Goal: Complete application form: Complete application form

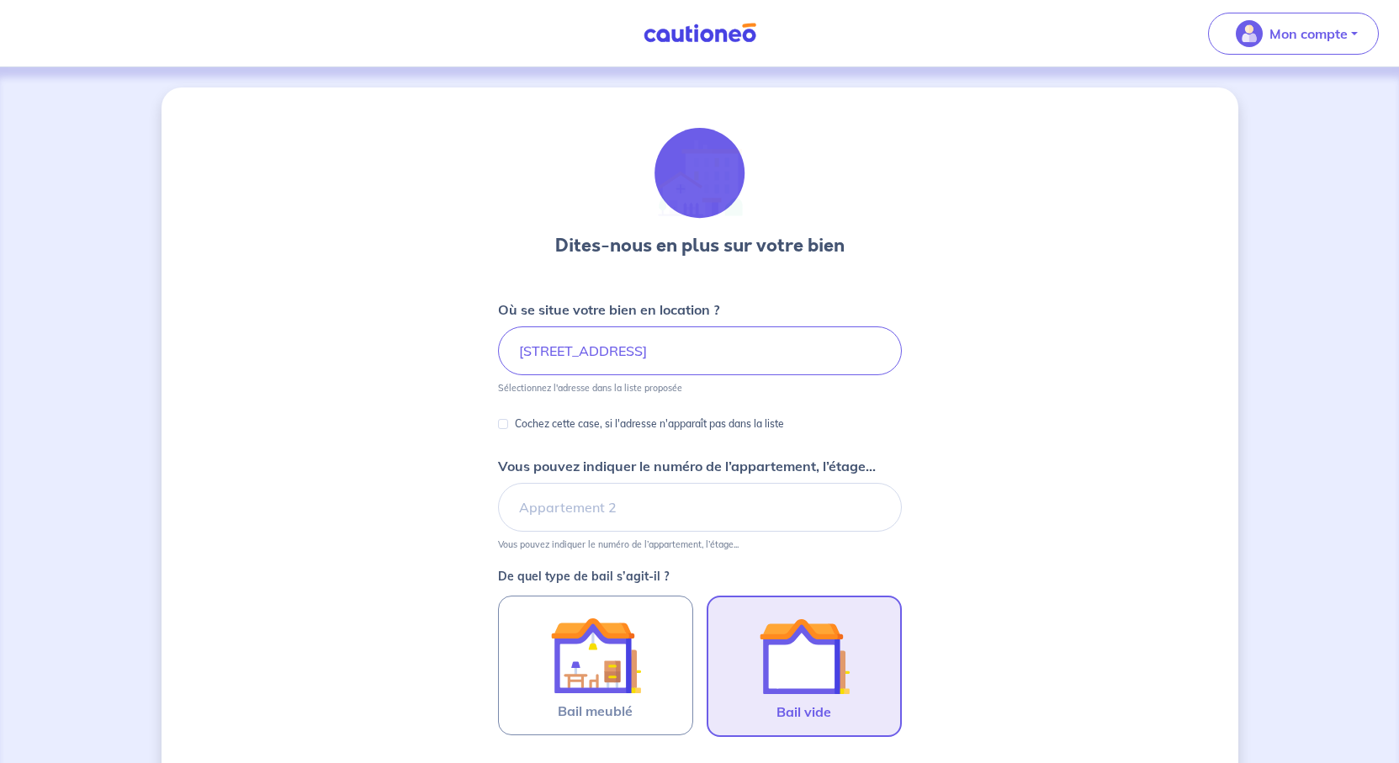
scroll to position [725, 0]
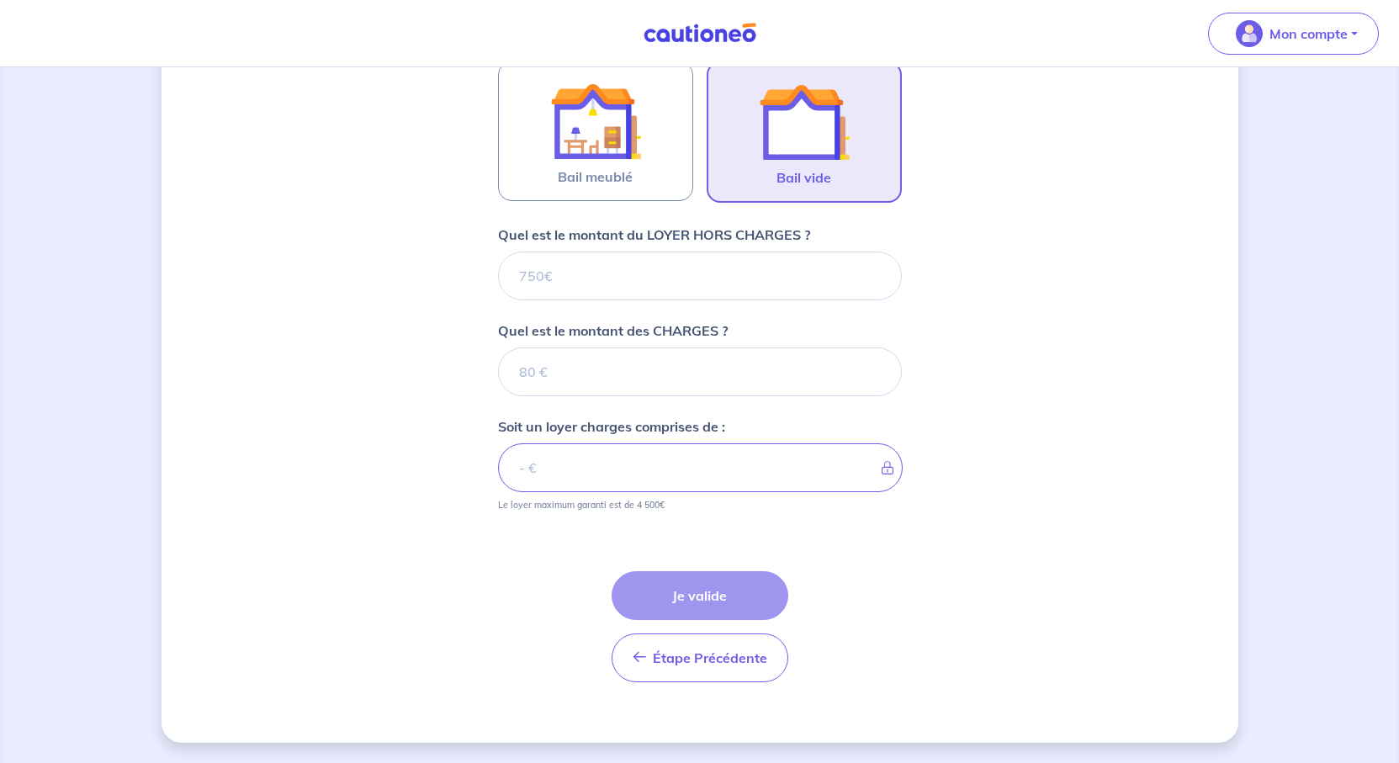
click at [512, 252] on input "Quel est le montant du LOYER HORS CHARGES ?" at bounding box center [700, 276] width 404 height 49
click at [498, 252] on input "Quel est le montant du LOYER HORS CHARGES ?" at bounding box center [700, 276] width 404 height 49
click at [625, 252] on input "Quel est le montant du LOYER HORS CHARGES ?" at bounding box center [700, 276] width 404 height 49
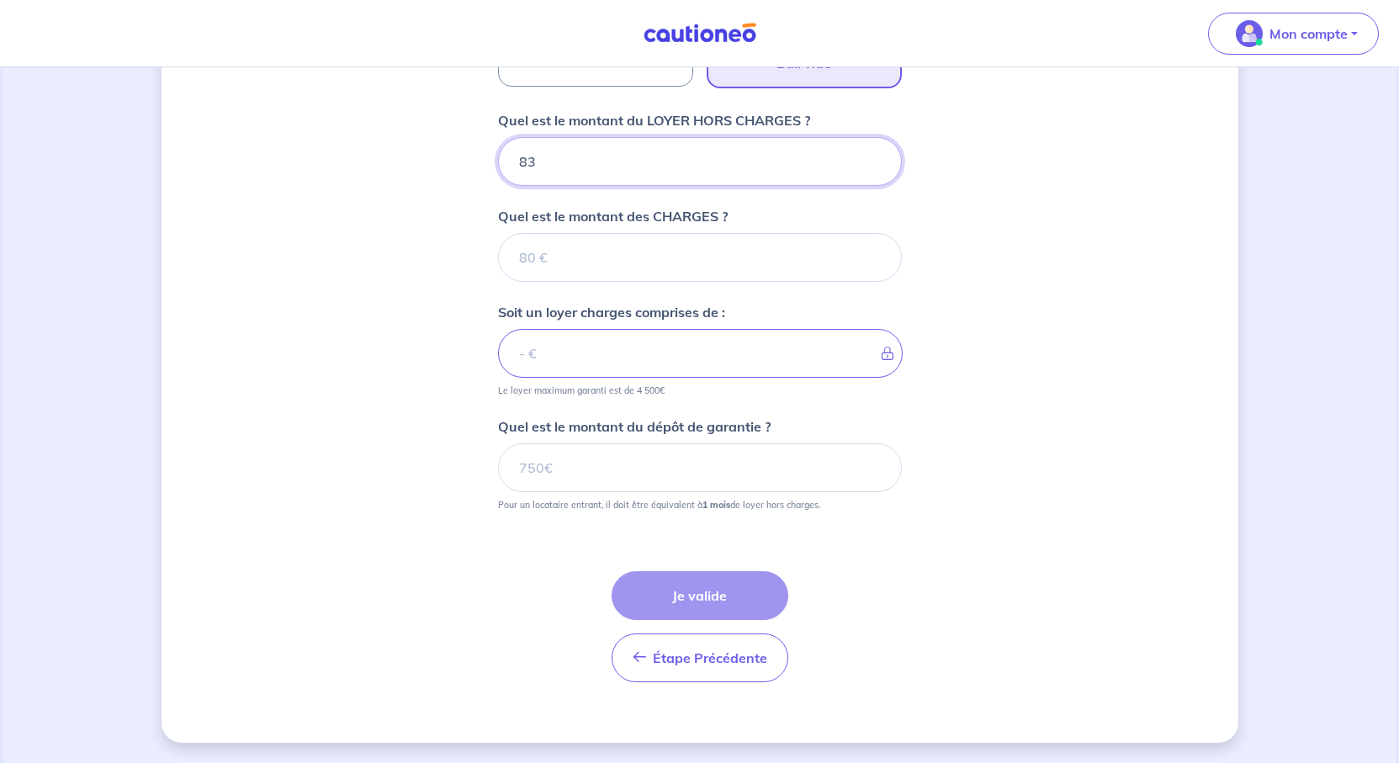
type input "833"
type input "833.58"
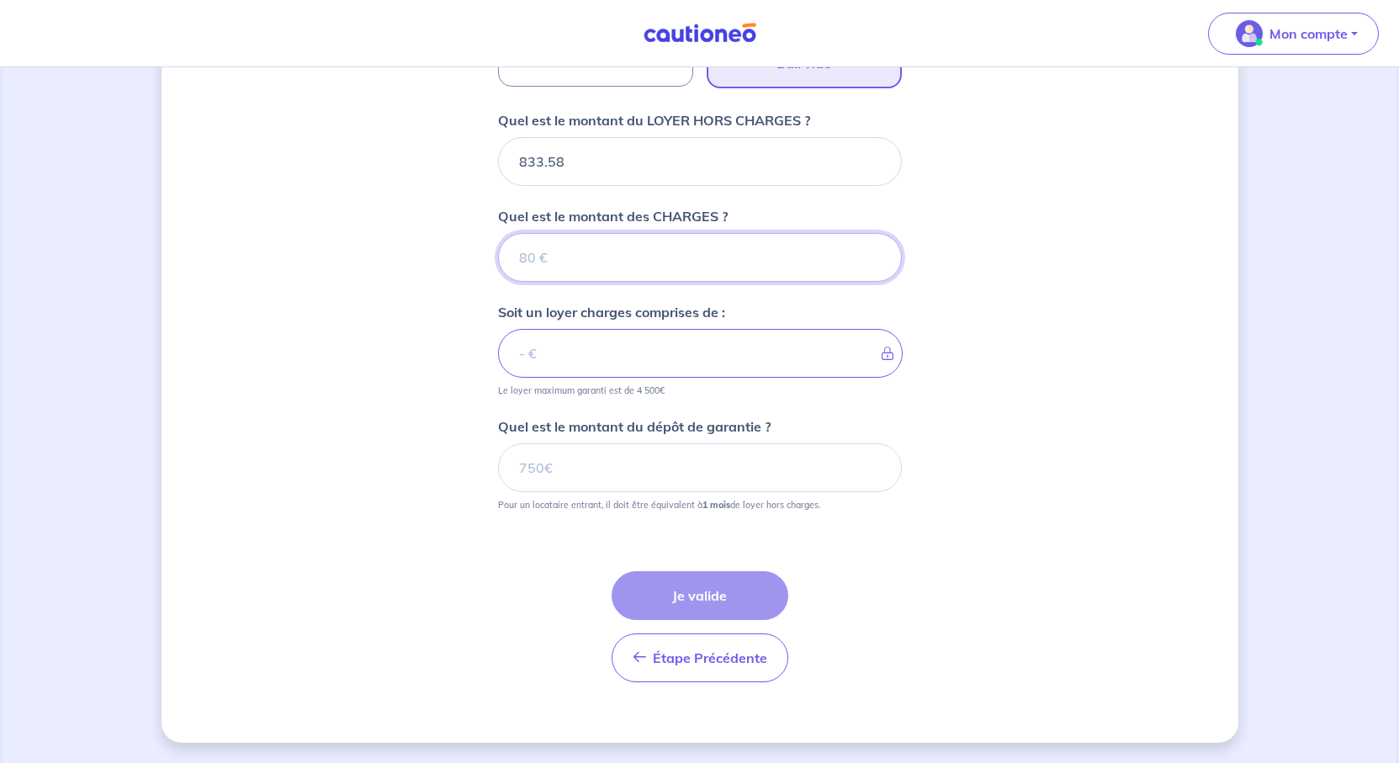
click at [606, 282] on input "Quel est le montant des CHARGES ?" at bounding box center [700, 257] width 404 height 49
type input "0"
type input "833.58"
type input "0"
click at [620, 378] on input "833.58" at bounding box center [700, 353] width 405 height 49
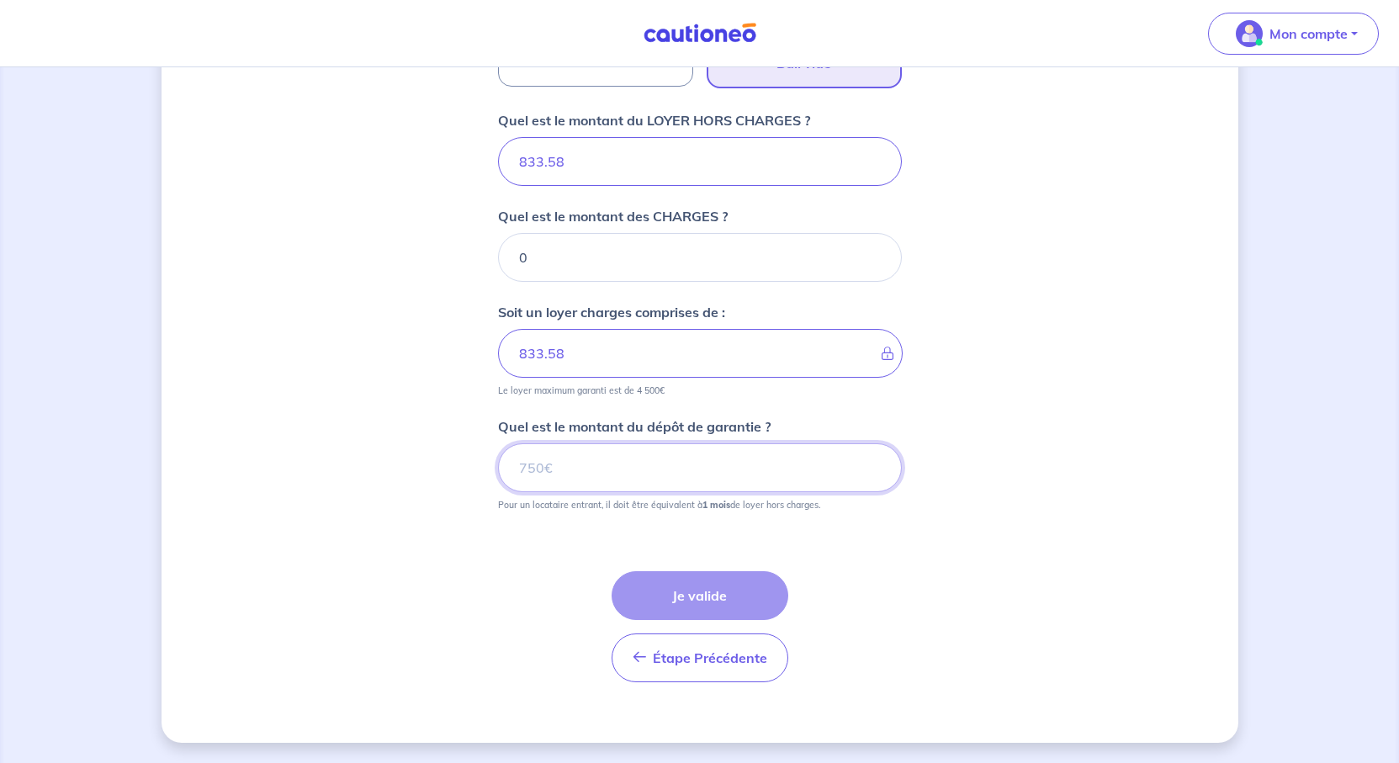
click at [681, 492] on input "Quel est le montant du dépôt de garantie ?" at bounding box center [700, 467] width 404 height 49
type input "833.58"
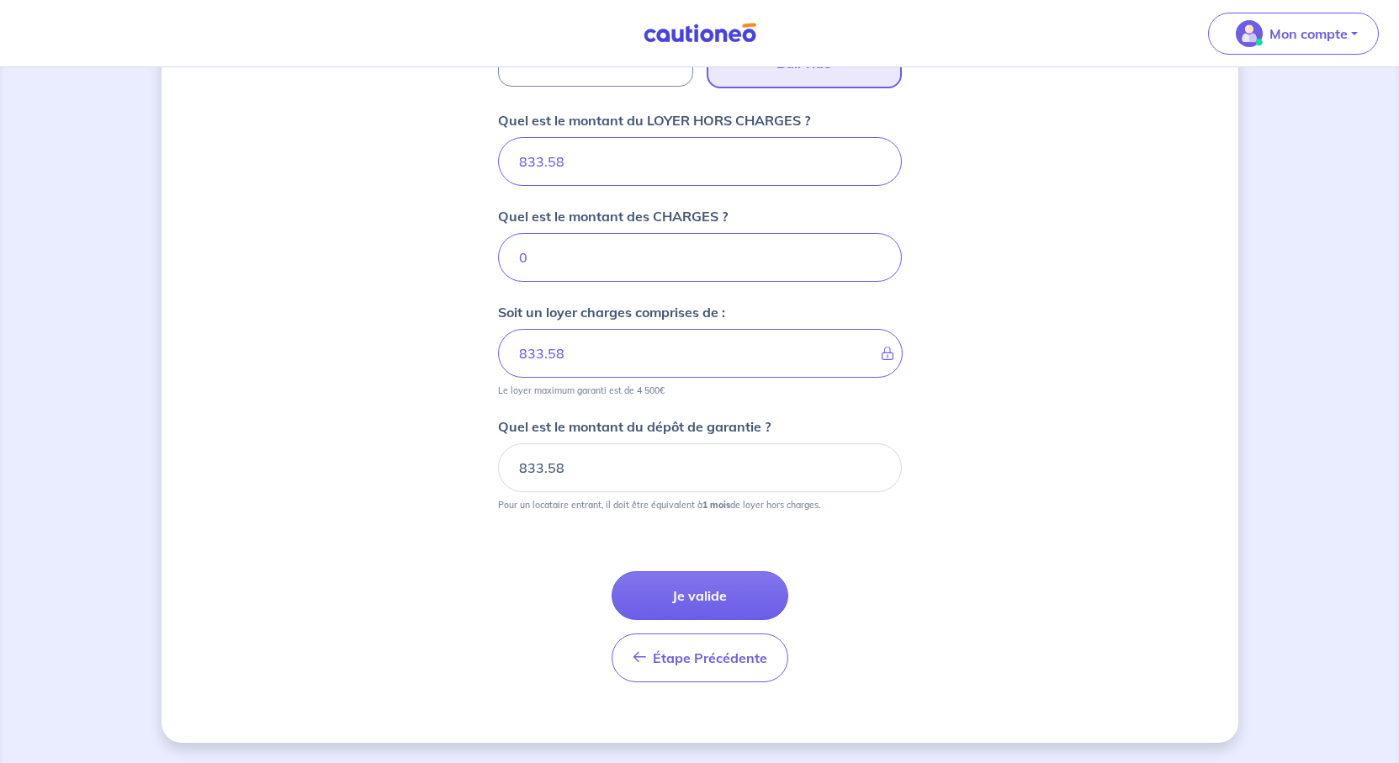
click at [1114, 583] on div "Dites-nous en plus sur votre bien Où se situe votre bien en location ? 3 Place …" at bounding box center [700, 91] width 1077 height 1304
click at [710, 571] on button "Je valide" at bounding box center [700, 595] width 177 height 49
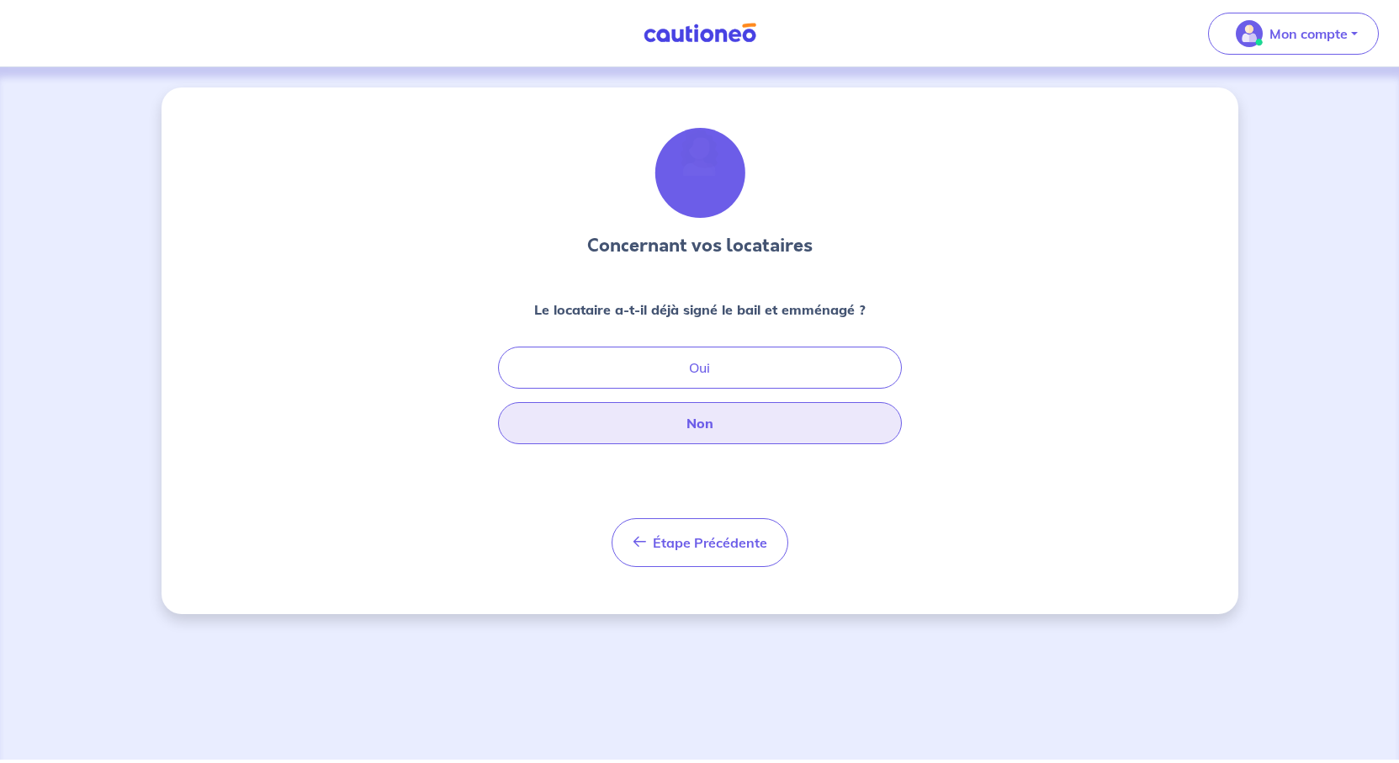
click at [710, 444] on button "Non" at bounding box center [700, 423] width 404 height 42
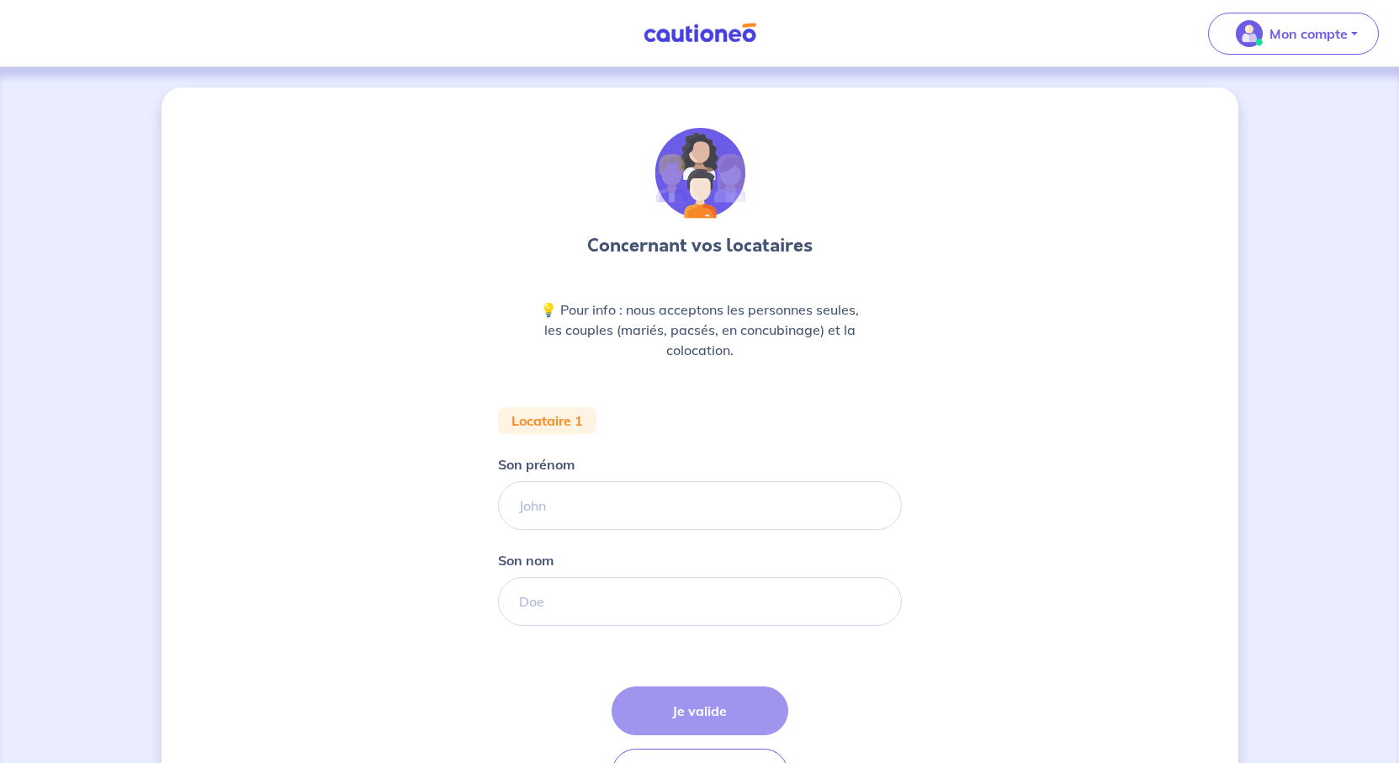
scroll to position [168, 0]
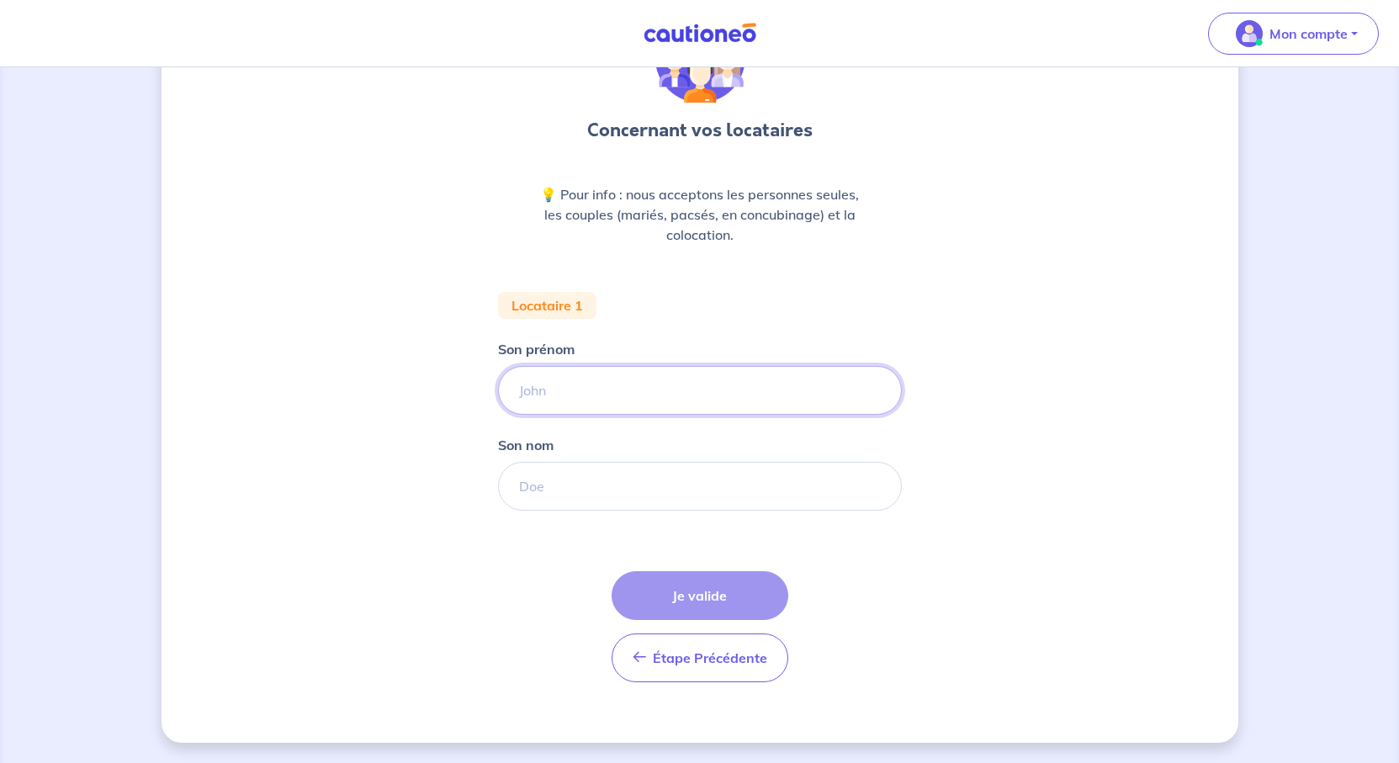
click at [538, 415] on input "Son prénom" at bounding box center [700, 390] width 404 height 49
type input "Yoann"
click at [558, 511] on input "Son nom" at bounding box center [700, 486] width 404 height 49
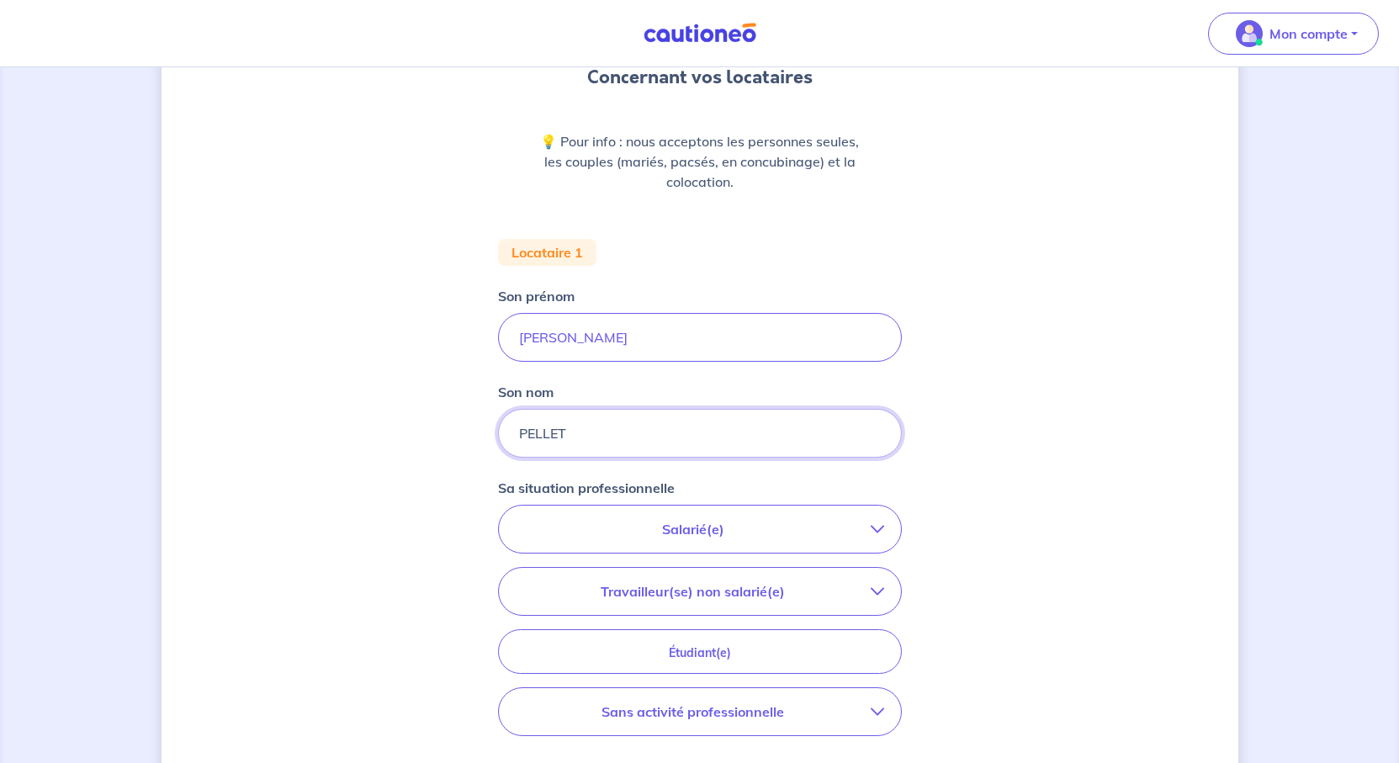
scroll to position [337, 0]
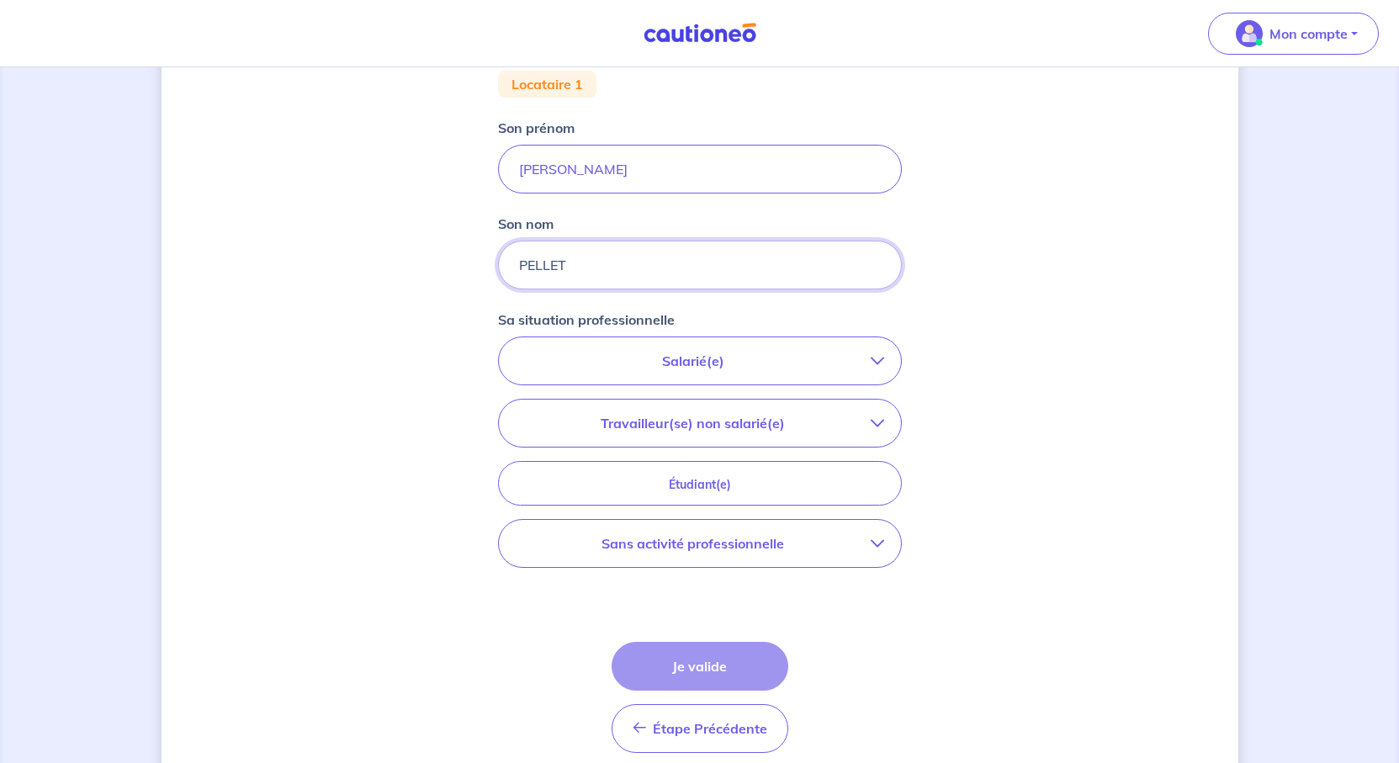
type input "PELLET"
click at [871, 371] on p "Salarié(e)" at bounding box center [693, 361] width 355 height 20
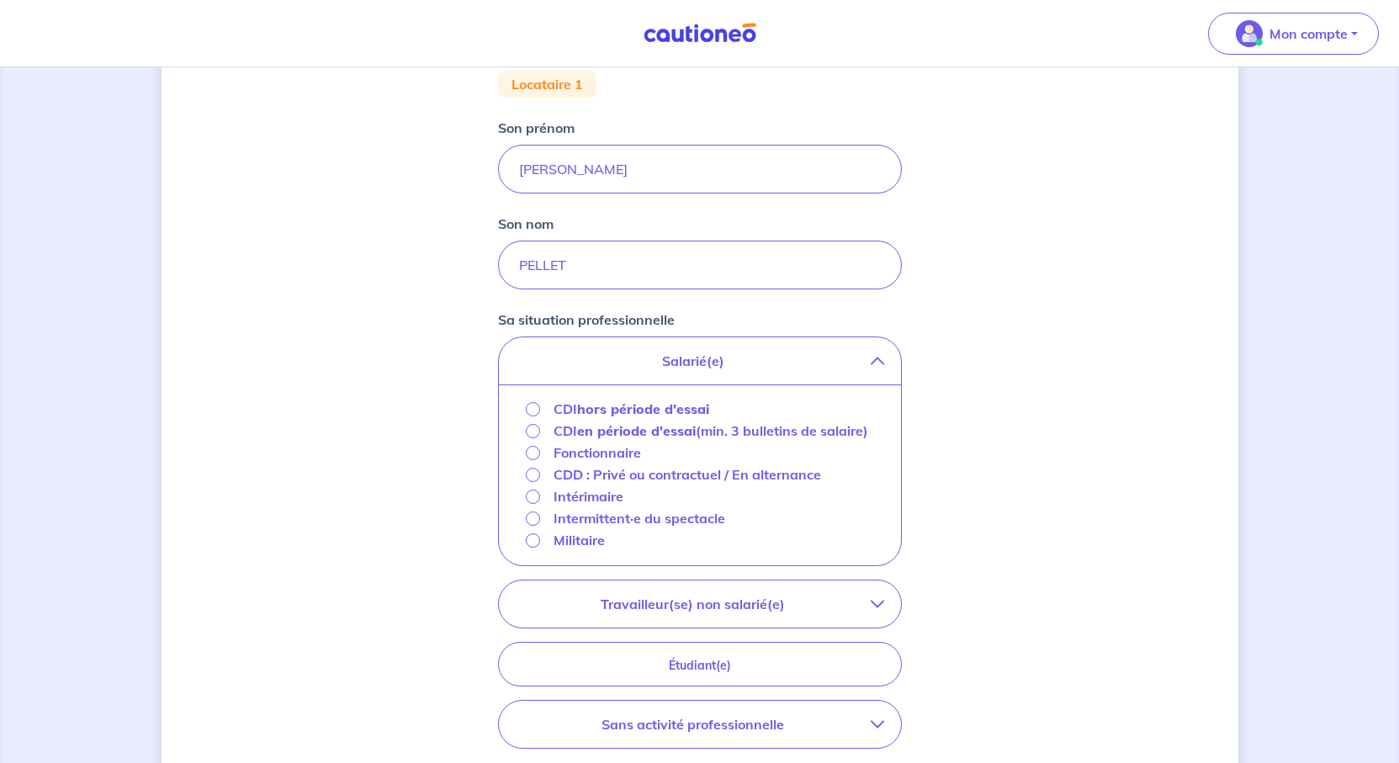
scroll to position [421, 0]
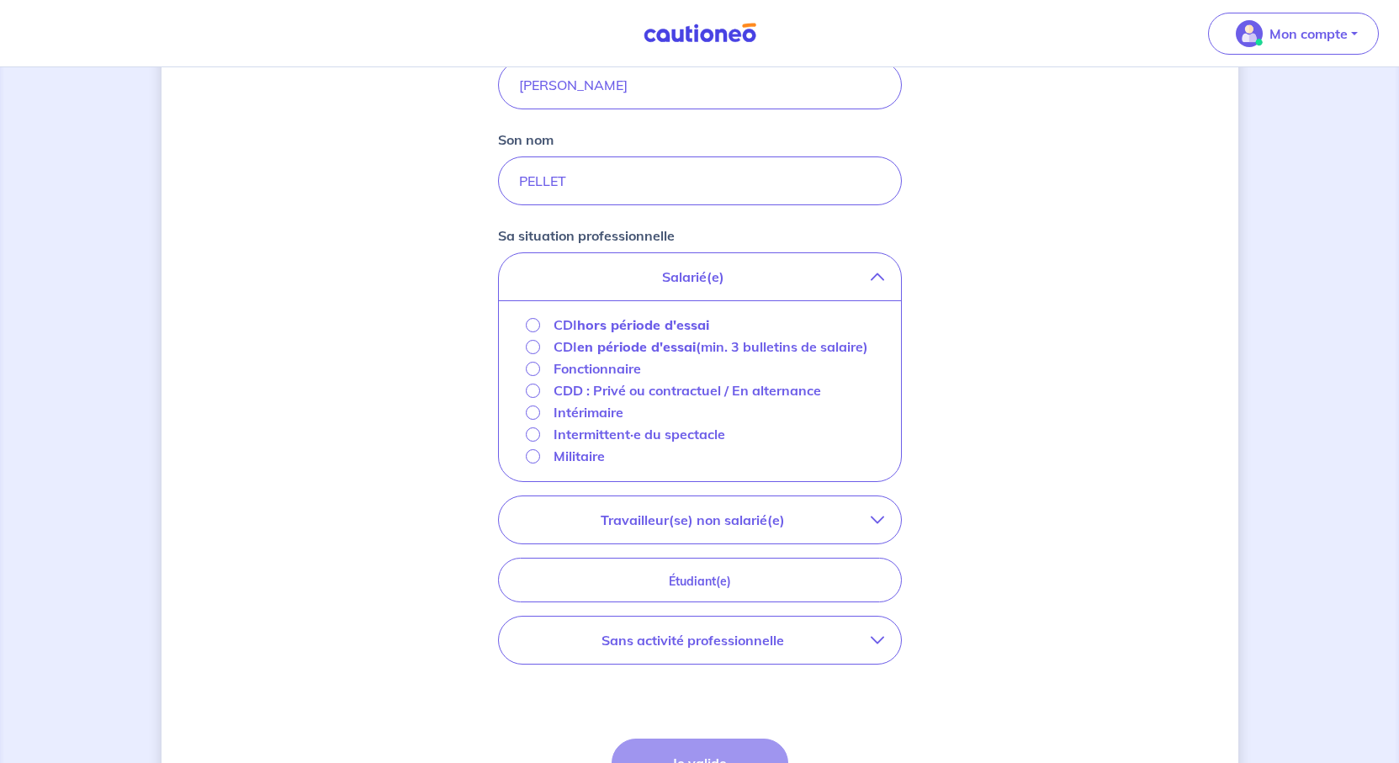
click at [884, 284] on icon "button" at bounding box center [877, 276] width 13 height 13
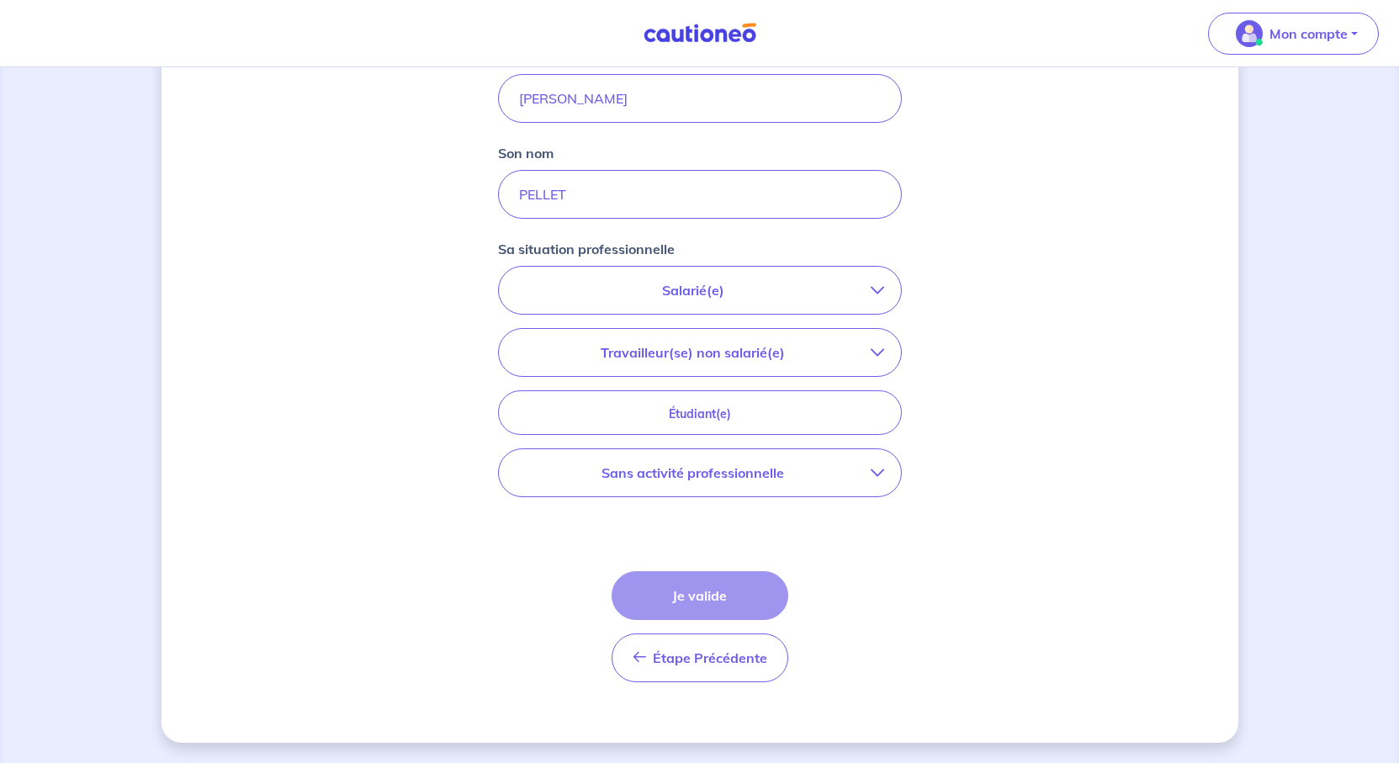
click at [806, 363] on p "Travailleur(se) non salarié(e)" at bounding box center [693, 352] width 355 height 20
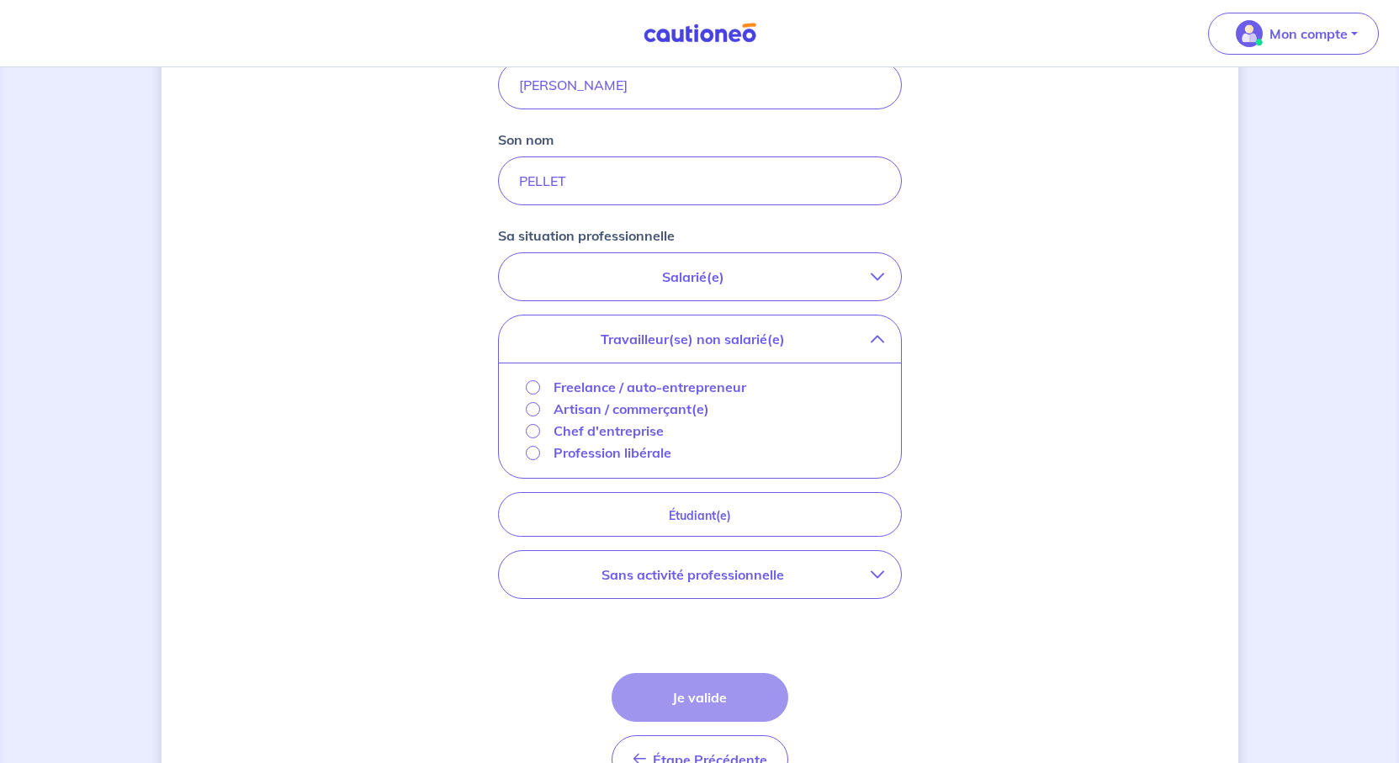
click at [884, 346] on icon "button" at bounding box center [877, 338] width 13 height 13
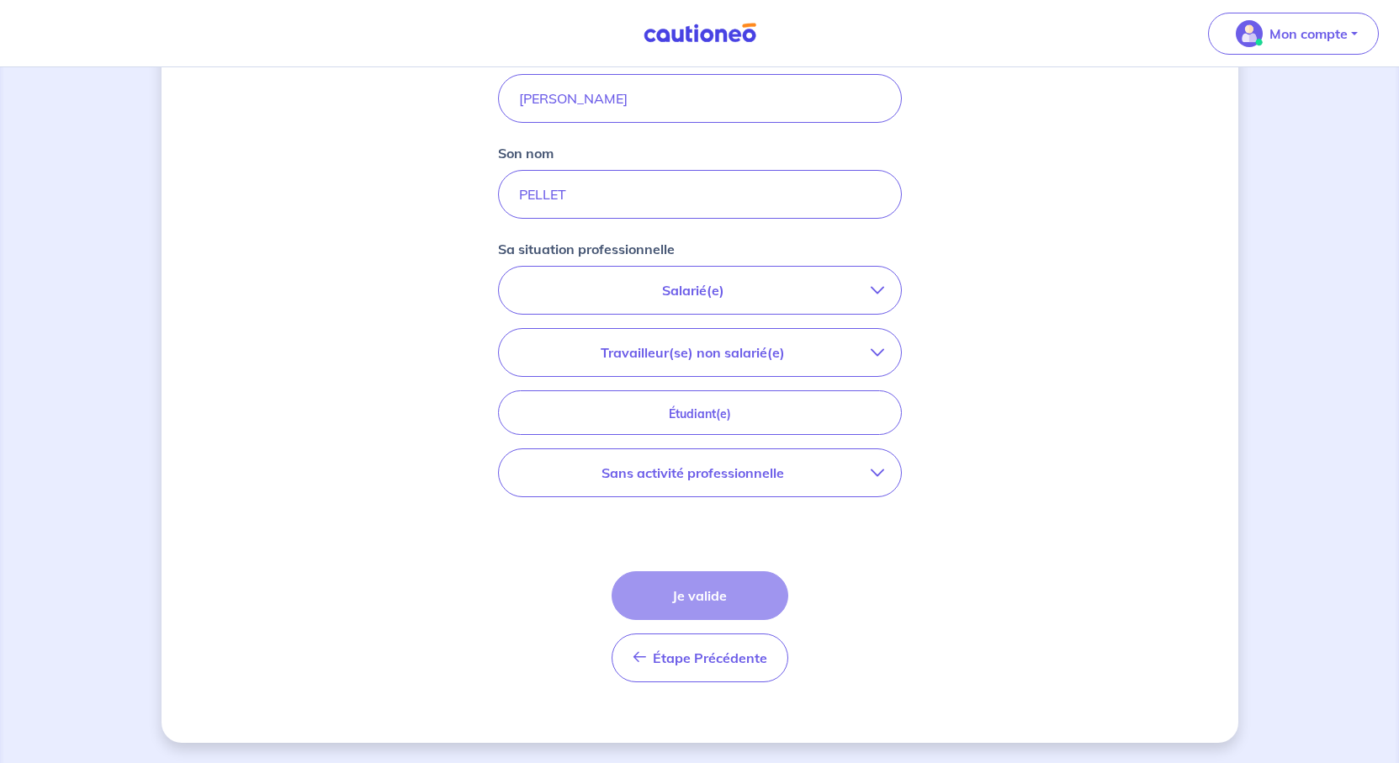
click at [841, 300] on p "Salarié(e)" at bounding box center [693, 290] width 355 height 20
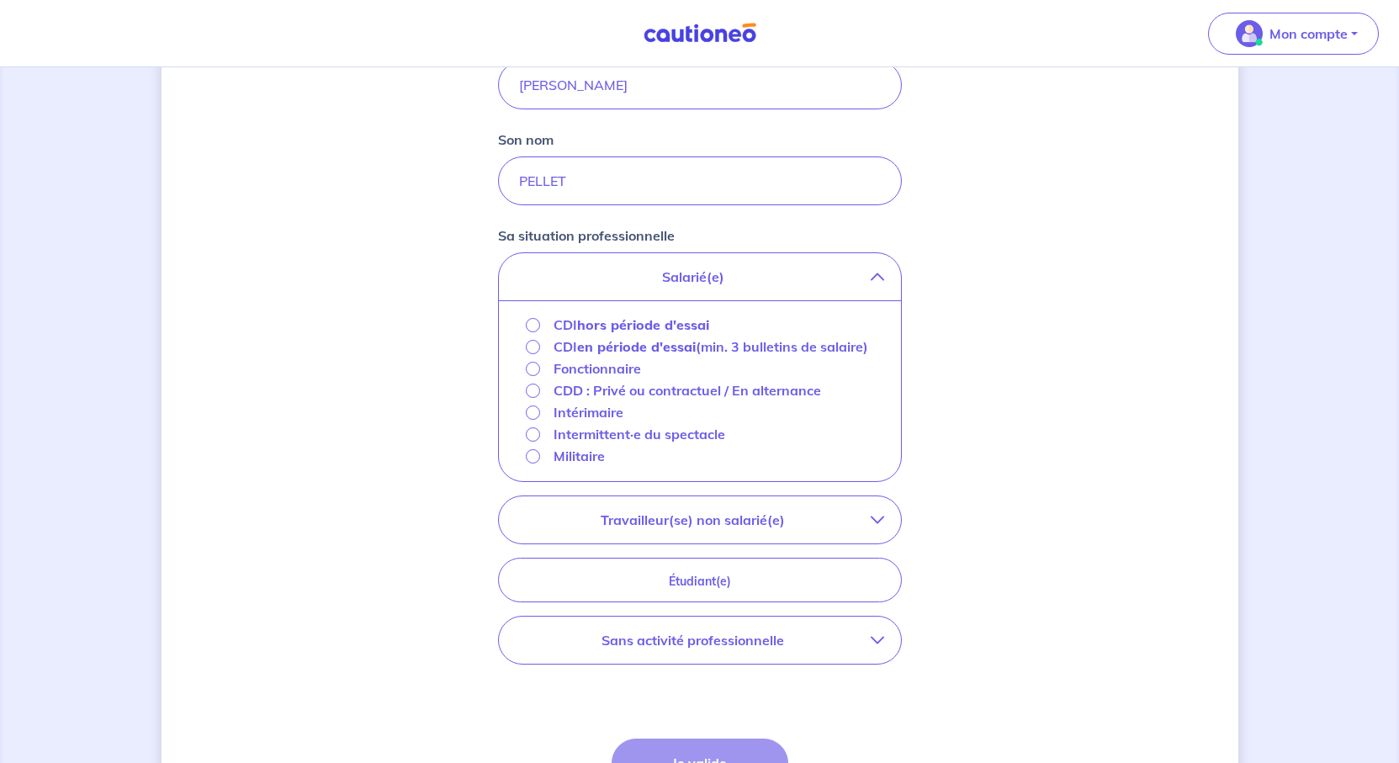
click at [554, 400] on p "CDD : Privé ou contractuel / En alternance" at bounding box center [688, 390] width 268 height 20
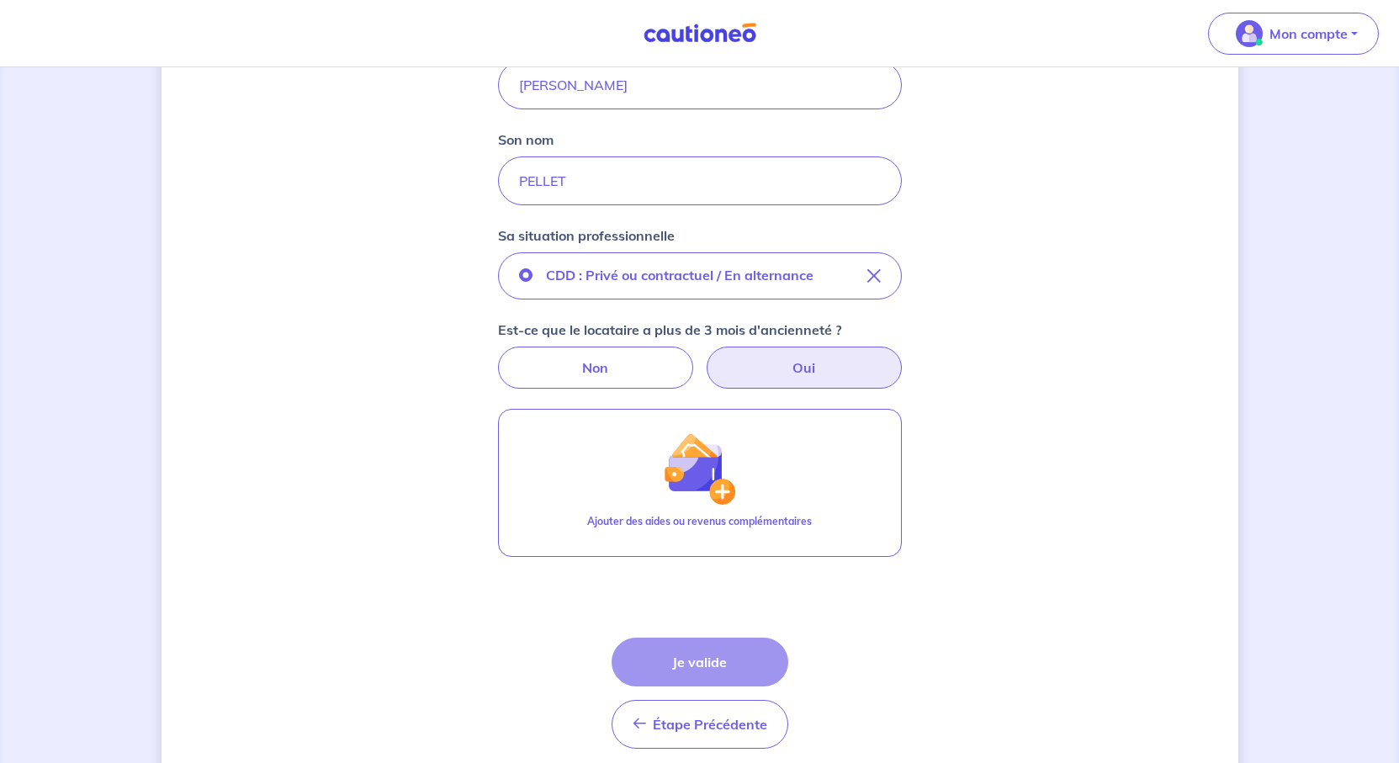
click at [829, 389] on label "Oui" at bounding box center [804, 368] width 195 height 42
click at [705, 358] on input "Oui" at bounding box center [699, 352] width 11 height 11
radio input "true"
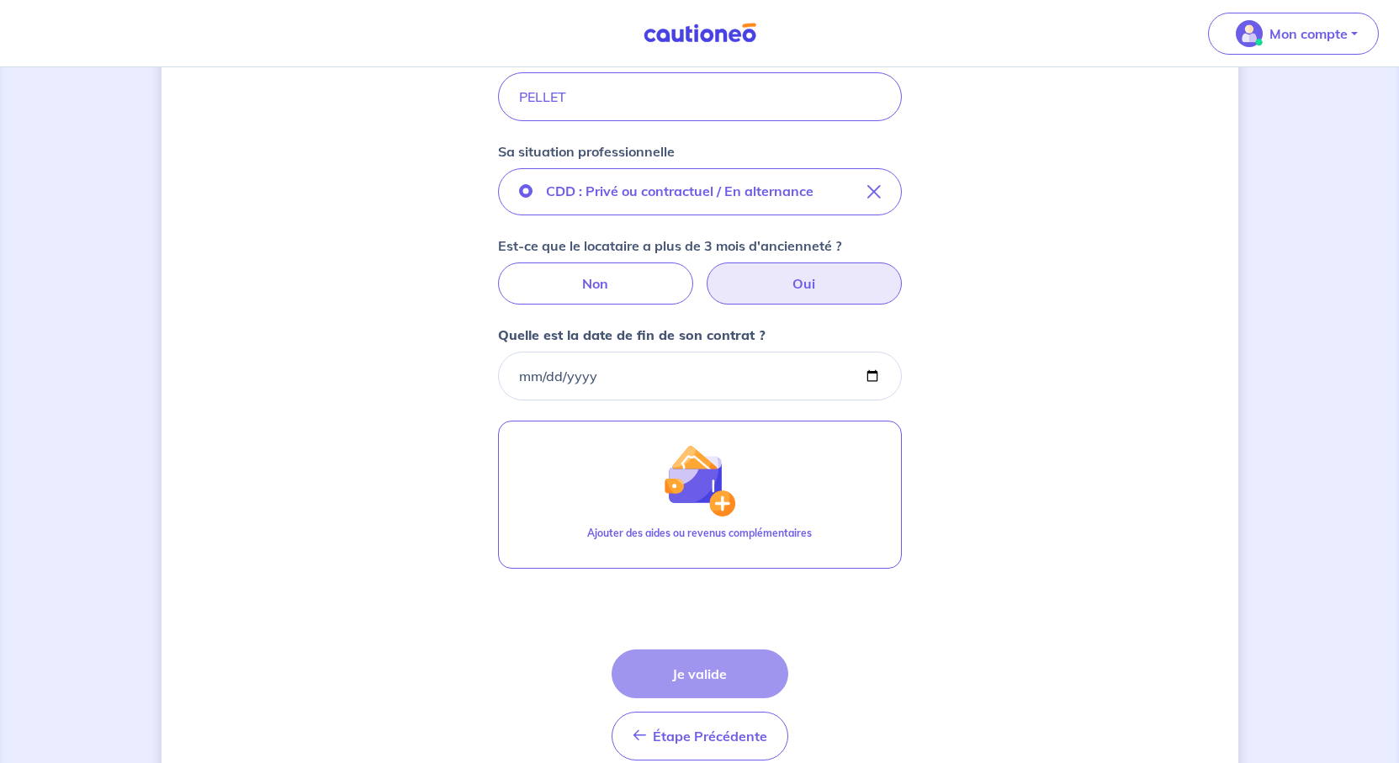
scroll to position [589, 0]
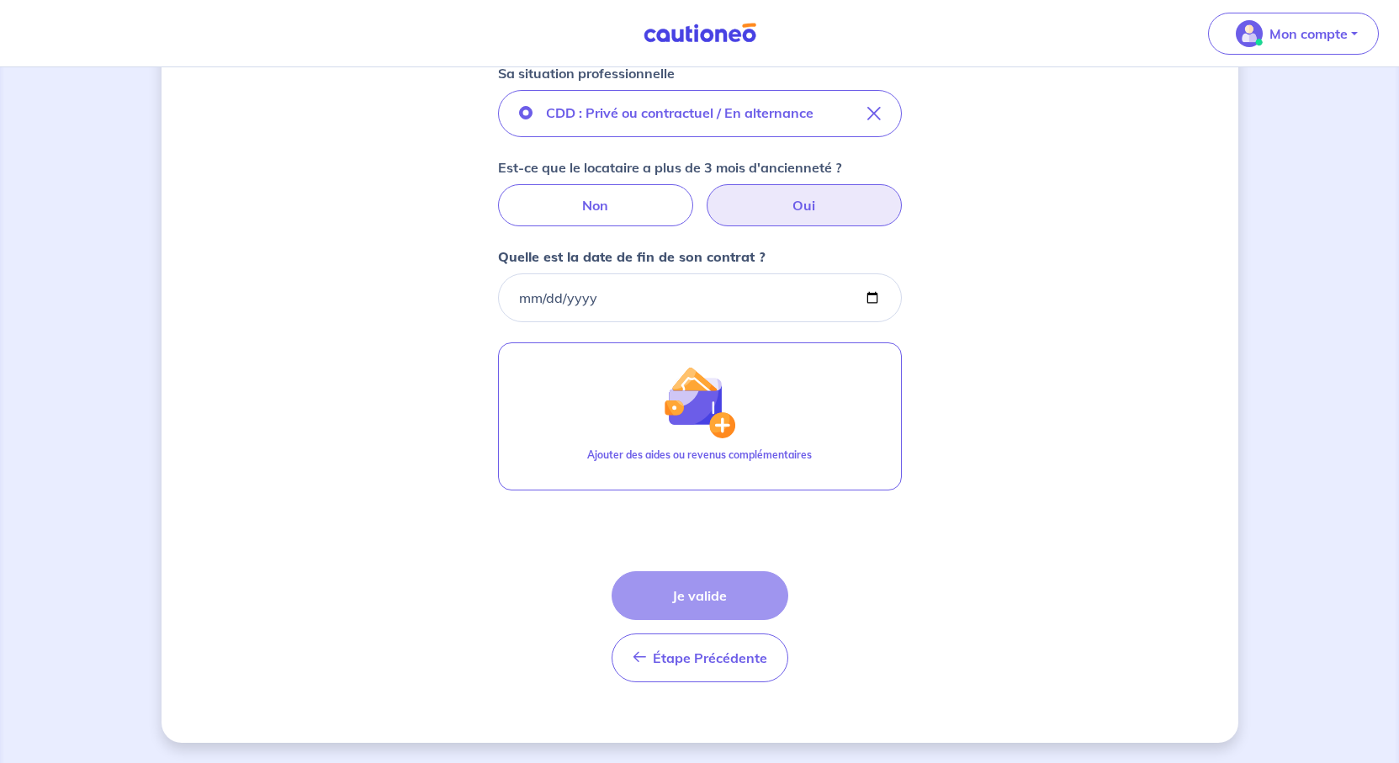
click at [1047, 419] on div "Concernant vos locataires 💡 Pour info : nous acceptons les personnes seules, le…" at bounding box center [700, 123] width 1077 height 1238
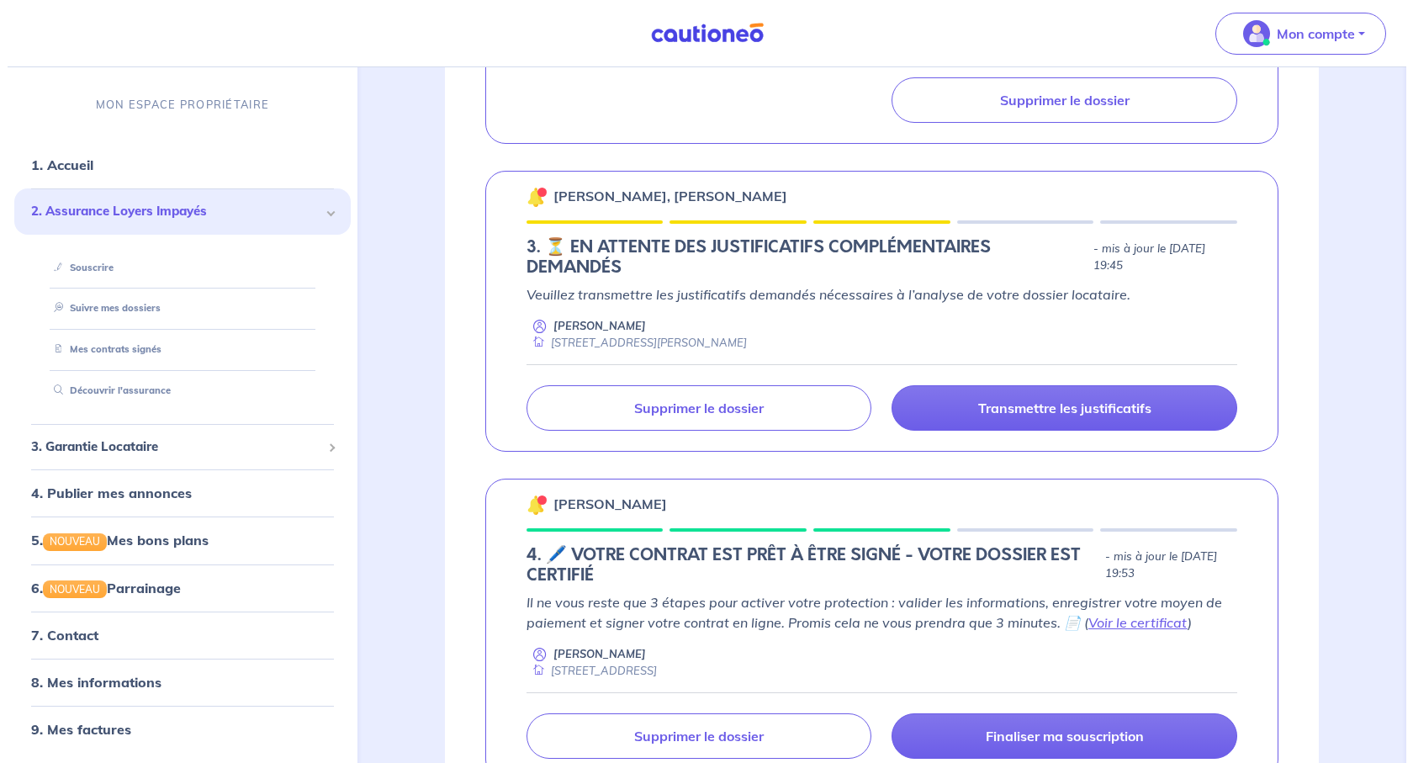
scroll to position [1767, 0]
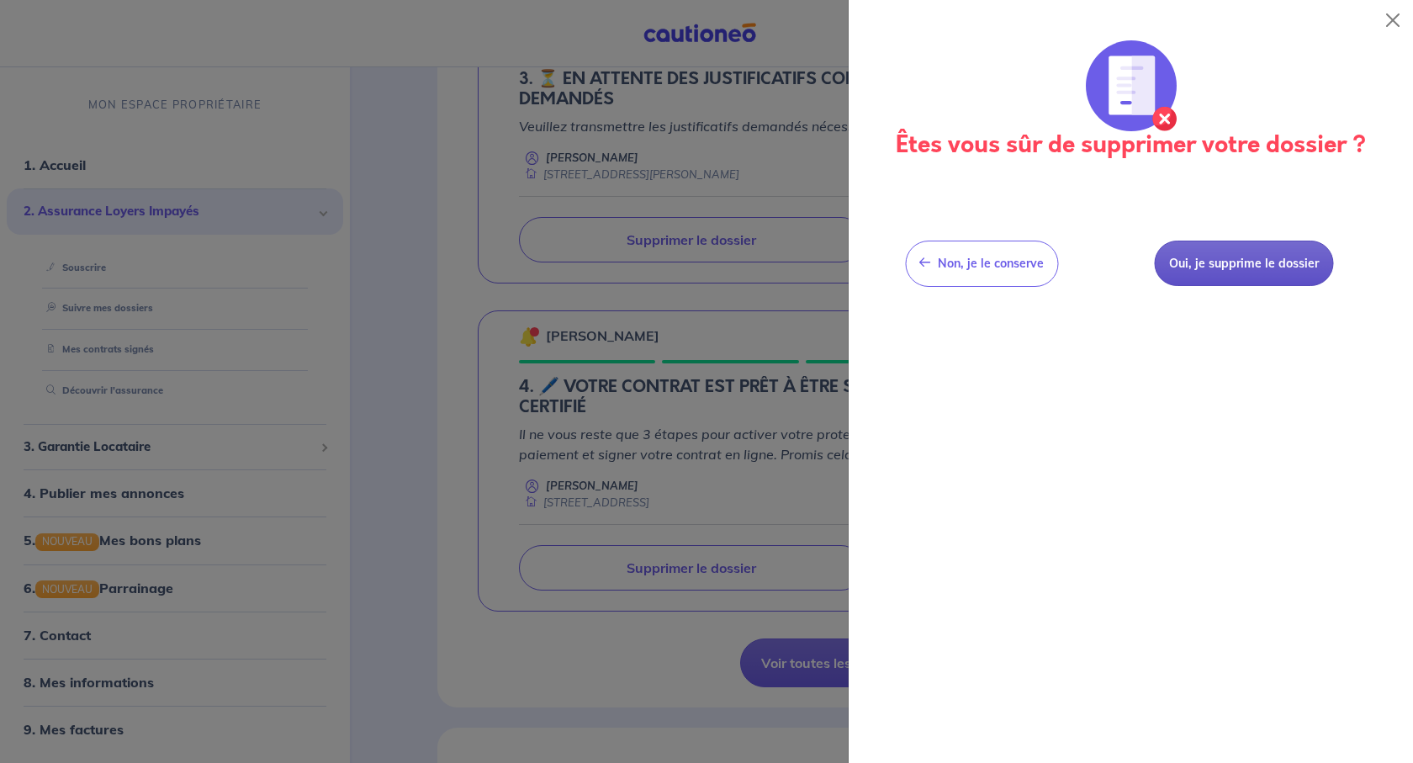
click at [1218, 287] on button "Oui, je supprime le dossier" at bounding box center [1243, 264] width 179 height 46
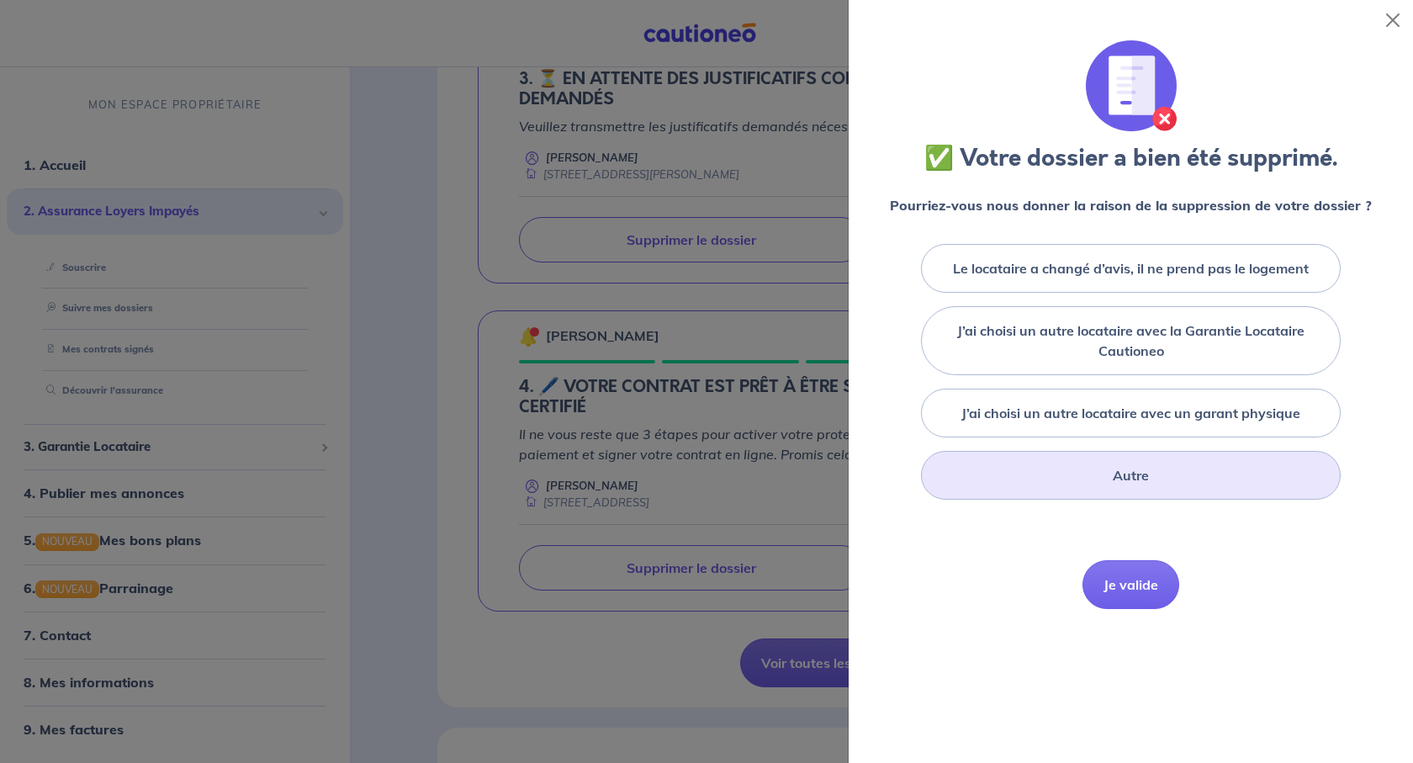
click at [1141, 500] on div "Autre" at bounding box center [1131, 475] width 420 height 49
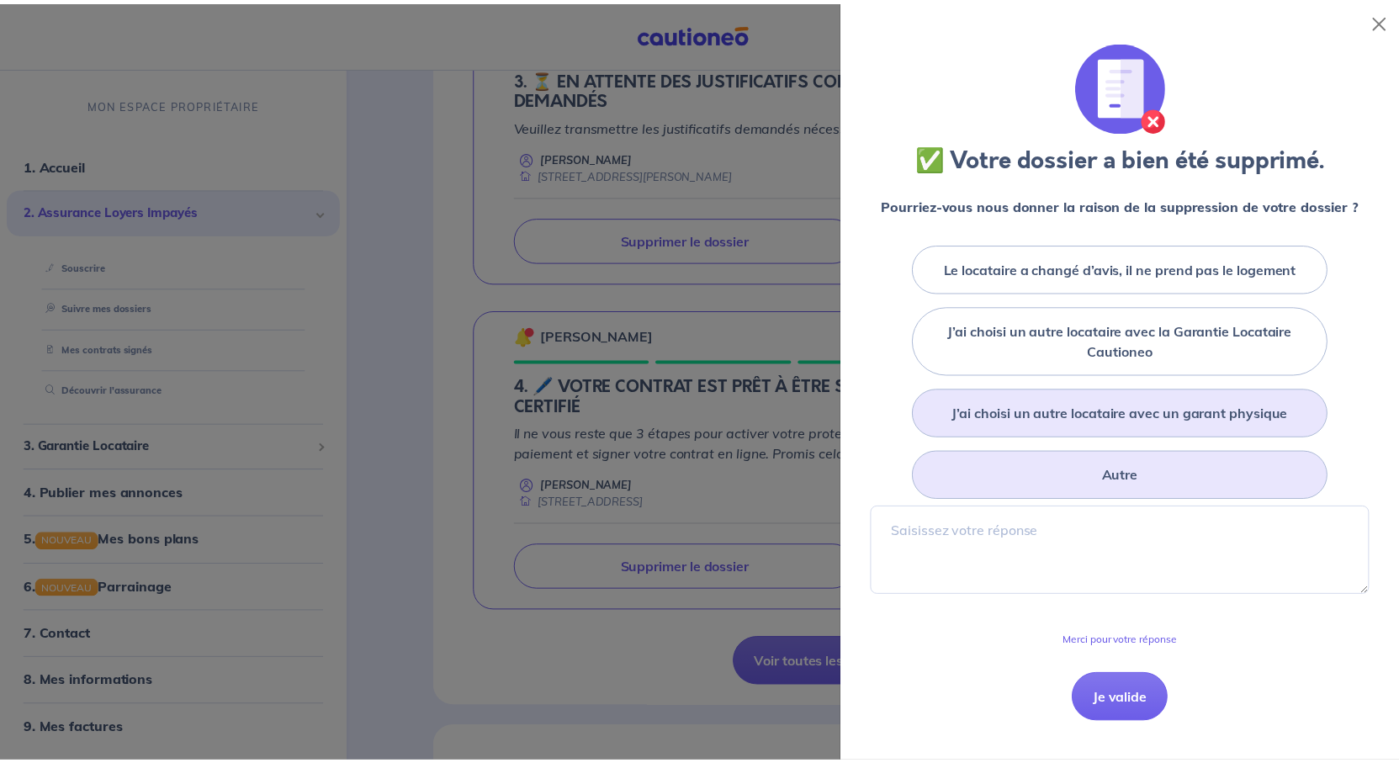
scroll to position [252, 0]
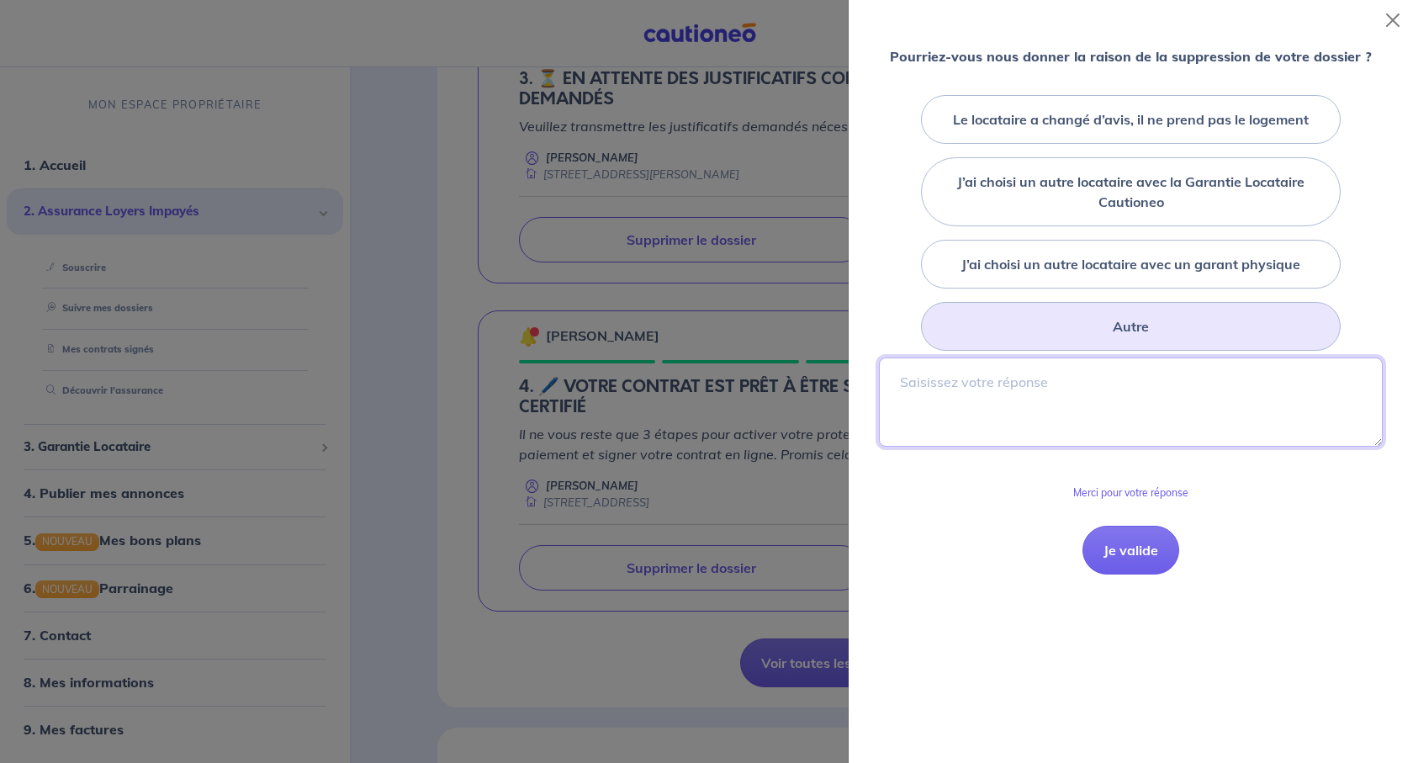
click at [1023, 447] on textarea at bounding box center [1131, 402] width 504 height 89
type textarea "Refus de Cautioneo"
click at [1128, 575] on button "Je valide" at bounding box center [1131, 550] width 97 height 49
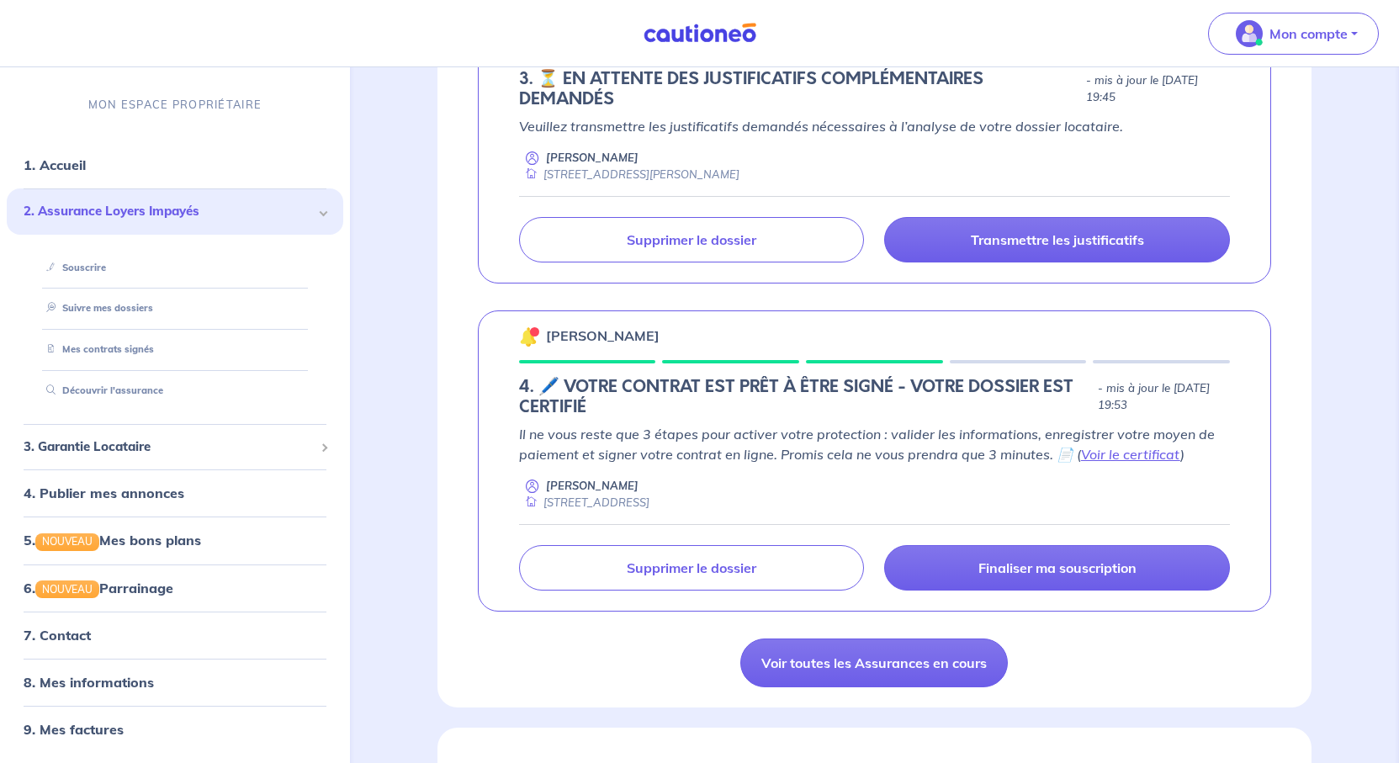
scroll to position [2103, 0]
